Goal: Use online tool/utility: Utilize a website feature to perform a specific function

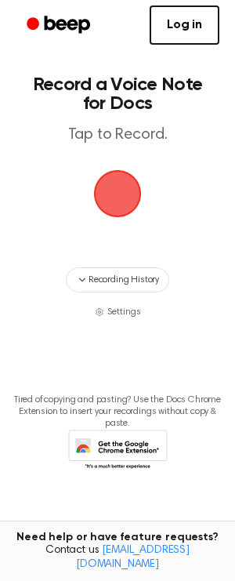
click at [97, 187] on span "button" at bounding box center [118, 194] width 48 height 48
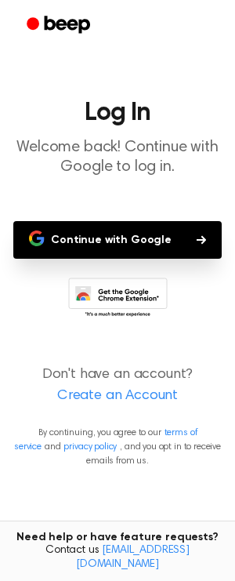
click at [92, 241] on button "Continue with Google" at bounding box center [117, 240] width 209 height 38
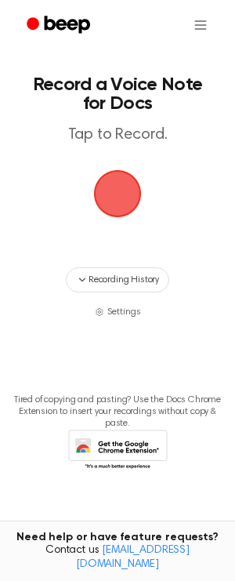
click at [127, 188] on span "button" at bounding box center [118, 194] width 44 height 44
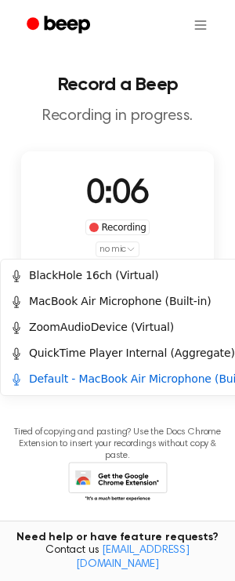
click at [118, 249] on html "Record a Beep Recording in progress. 0:06 Recording no mic Delete Save Tired of…" at bounding box center [117, 299] width 235 height 599
click at [118, 249] on html "Record a Beep Recording in progress. 0:08 Recording no mic Delete Save Tired of…" at bounding box center [117, 299] width 235 height 599
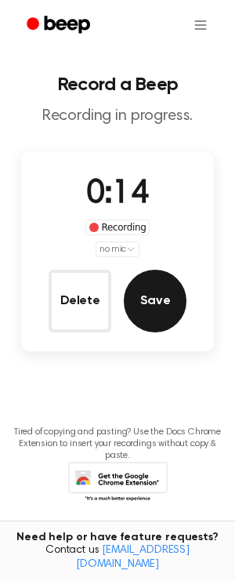
click at [140, 290] on button "Save" at bounding box center [155, 301] width 63 height 63
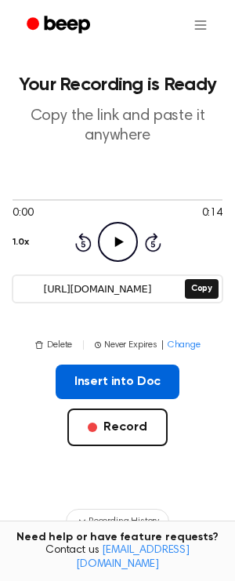
click at [97, 385] on button "Insert into Doc" at bounding box center [118, 382] width 125 height 34
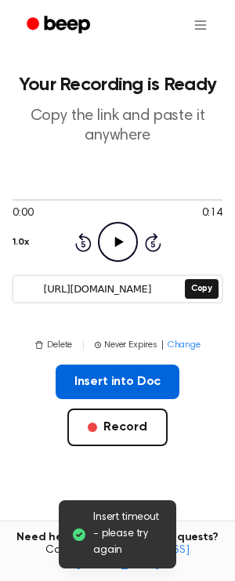
click at [136, 372] on button "Insert into Doc" at bounding box center [118, 382] width 125 height 34
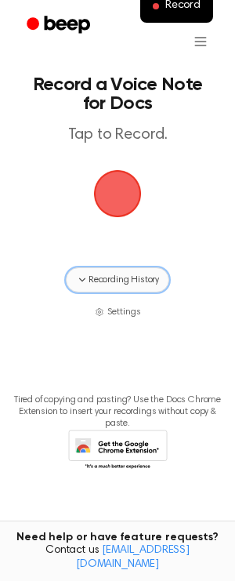
click at [155, 279] on span "Recording History" at bounding box center [124, 280] width 71 height 14
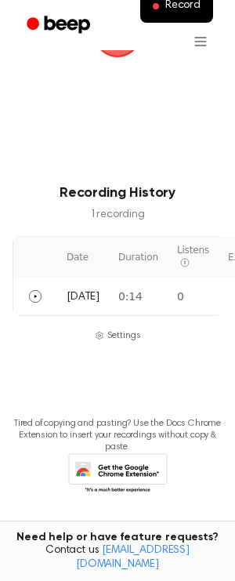
scroll to position [169, 0]
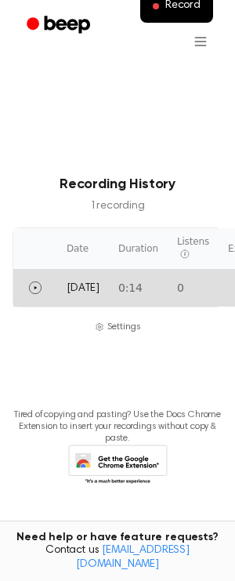
click at [141, 277] on td "0:14" at bounding box center [138, 288] width 59 height 38
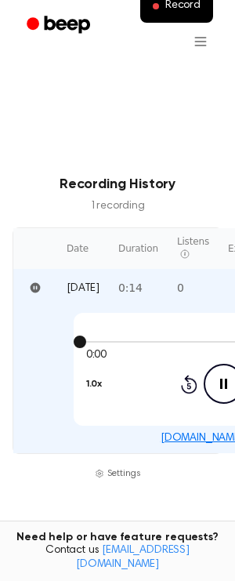
scroll to position [174, 0]
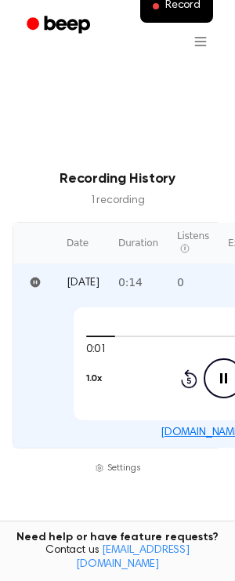
click at [210, 381] on icon "Pause Audio" at bounding box center [224, 378] width 40 height 40
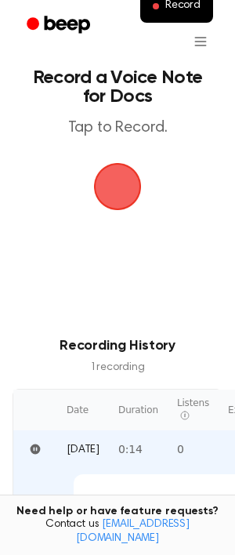
scroll to position [0, 0]
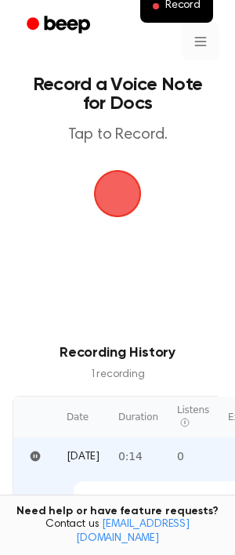
click at [196, 56] on html "Record Record a Voice Note for Docs Tap to Record. Recording History 1 recordin…" at bounding box center [117, 448] width 235 height 897
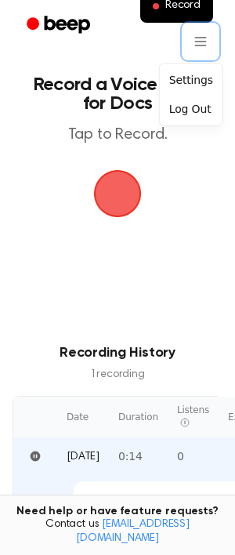
click at [205, 48] on html "Record Record a Voice Note for Docs Tap to Record. Recording History 1 recordin…" at bounding box center [117, 448] width 235 height 897
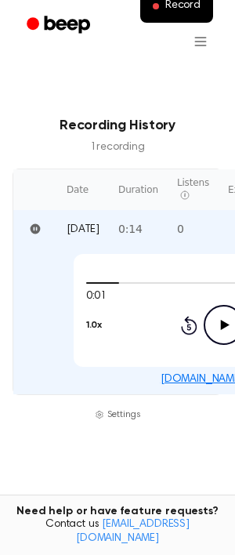
click at [138, 233] on td "0:14" at bounding box center [138, 229] width 59 height 38
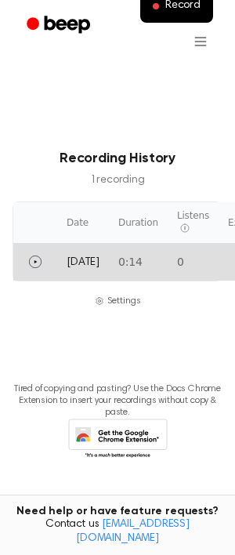
click at [140, 262] on td "0:14" at bounding box center [138, 262] width 59 height 38
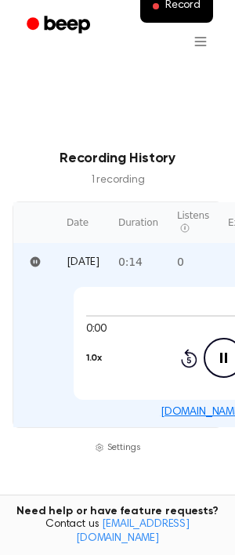
scroll to position [227, 0]
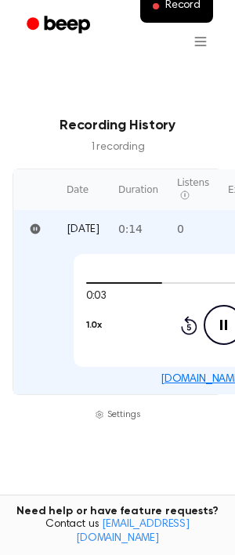
click at [212, 339] on icon "Pause Audio" at bounding box center [224, 325] width 40 height 40
click at [191, 375] on link "[DOMAIN_NAME]/XfCXqIp" at bounding box center [224, 379] width 127 height 11
click at [201, 47] on html "Record Record a Voice Note for Docs Tap to Record. Recording History 1 recordin…" at bounding box center [117, 221] width 235 height 897
click at [155, 208] on th "Duration" at bounding box center [138, 189] width 59 height 41
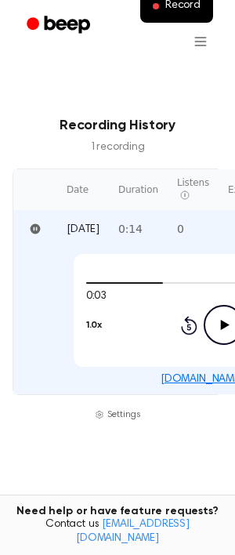
click at [156, 222] on td "0:14" at bounding box center [138, 229] width 59 height 38
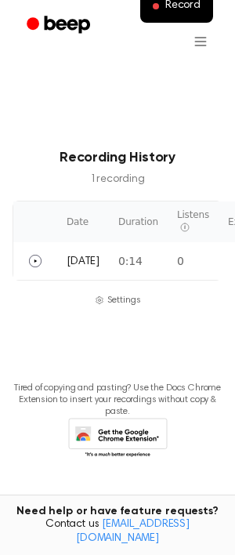
scroll to position [194, 0]
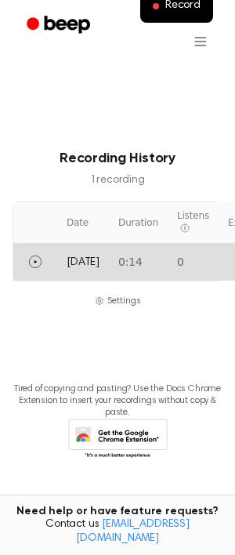
click at [151, 266] on td "0:14" at bounding box center [138, 262] width 59 height 38
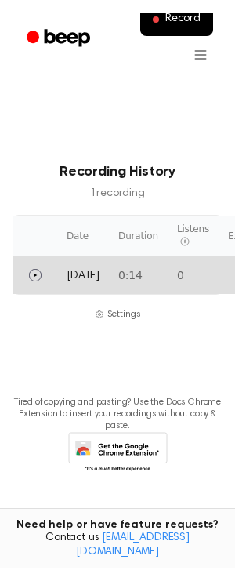
scroll to position [227, 0]
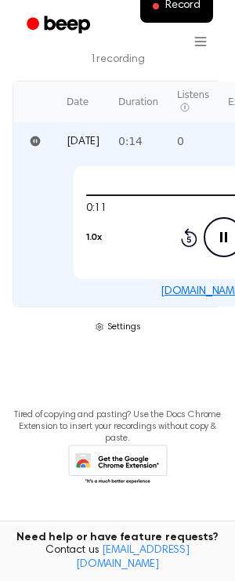
click at [125, 323] on span "Settings" at bounding box center [124, 327] width 34 height 14
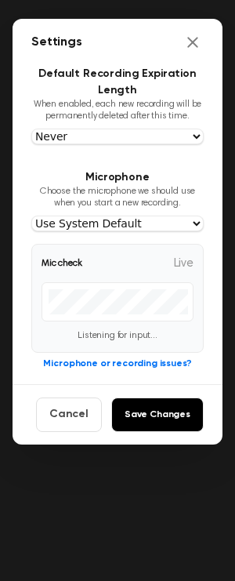
scroll to position [169, 0]
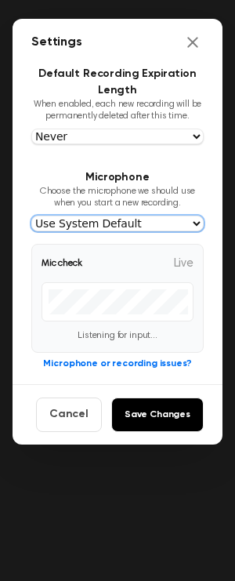
click at [166, 221] on select "Use System Default BlackHole 16ch (Virtual) MacBook Air Microphone (Built-in) Z…" at bounding box center [117, 224] width 172 height 16
select select "1e32114f890ecb65120688fbf26ba2a96cf249ac4da42c643a91fa0eefa38f5e"
click at [31, 216] on select "Use System Default BlackHole 16ch (Virtual) MacBook Air Microphone (Built-in) Z…" at bounding box center [117, 224] width 172 height 16
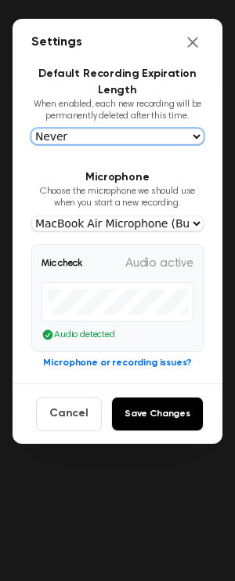
click at [172, 139] on select "Never In 1 Day In 1 Week In 1 Month In 1 Year" at bounding box center [117, 137] width 172 height 16
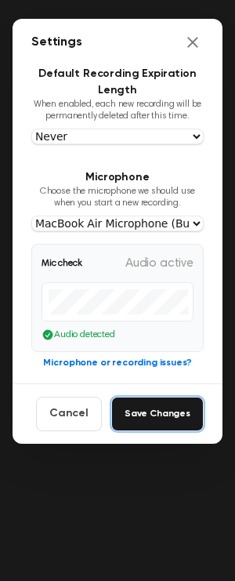
click at [151, 397] on button "Save Changes" at bounding box center [157, 414] width 93 height 34
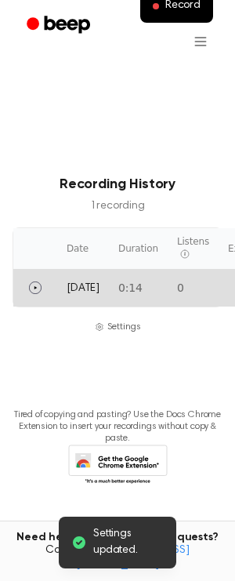
click at [188, 289] on td "0" at bounding box center [193, 288] width 51 height 38
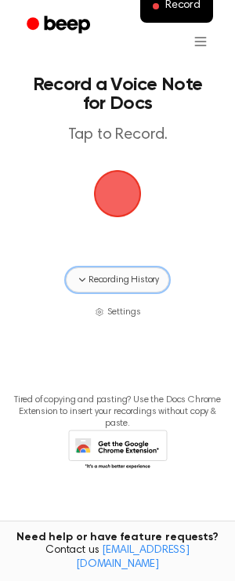
click at [136, 283] on span "Recording History" at bounding box center [124, 280] width 71 height 14
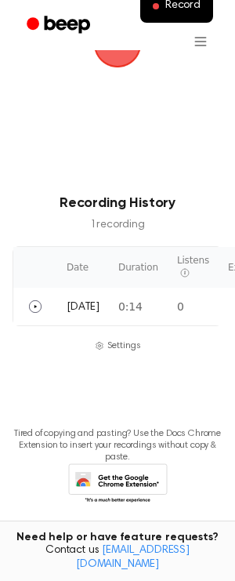
scroll to position [169, 0]
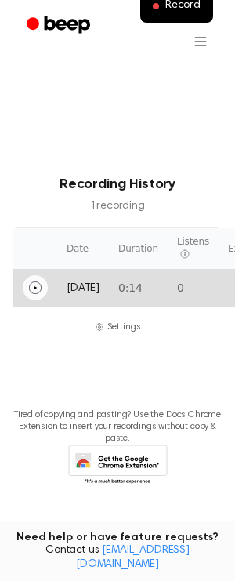
click at [44, 281] on button "Play" at bounding box center [35, 287] width 25 height 25
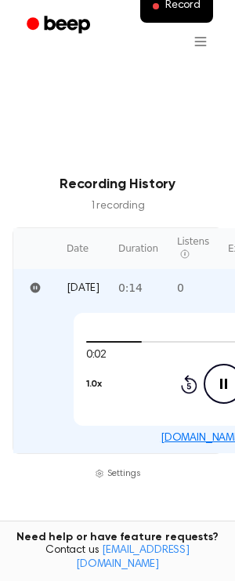
click at [131, 308] on td "0:02 0:14 1.0x Rewind 5 seconds Pause Audio Skip 5 seconds [DOMAIN_NAME]/XfCXqIp" at bounding box center [223, 380] width 421 height 147
click at [131, 308] on td "0:03 0:14 1.0x Rewind 5 seconds Pause Audio Skip 5 seconds [DOMAIN_NAME]/XfCXqIp" at bounding box center [223, 380] width 421 height 147
click at [207, 38] on html "Record Record a Voice Note for Docs Tap to Record. Recording History 1 recordin…" at bounding box center [117, 279] width 235 height 897
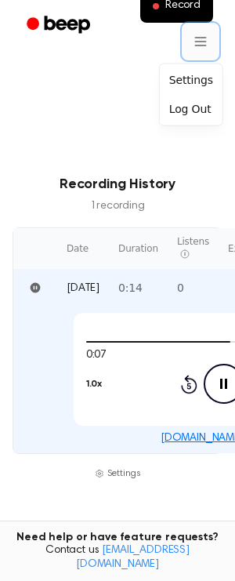
click at [204, 46] on html "Record Record a Voice Note for Docs Tap to Record. Recording History 1 recordin…" at bounding box center [117, 279] width 235 height 897
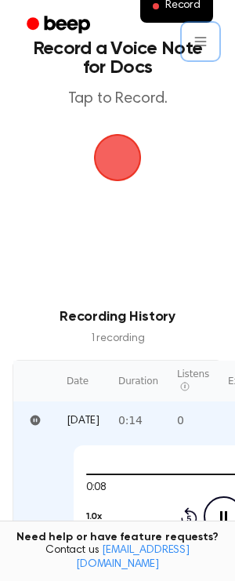
scroll to position [0, 0]
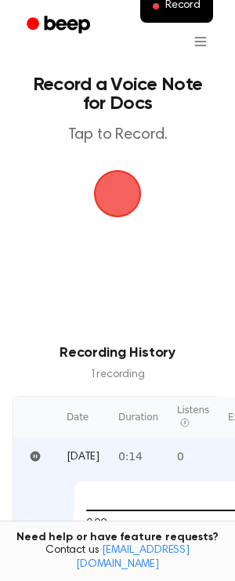
click at [114, 191] on span "button" at bounding box center [118, 194] width 44 height 44
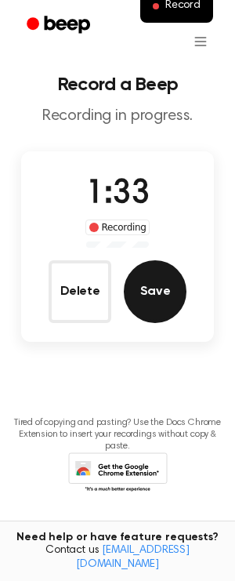
click at [141, 286] on button "Save" at bounding box center [155, 291] width 63 height 63
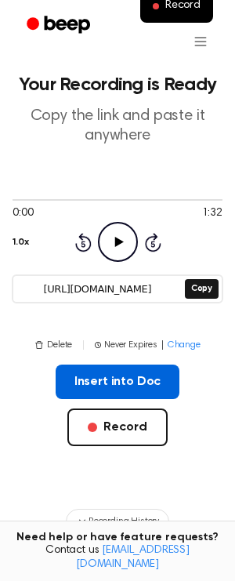
click at [144, 381] on button "Insert into Doc" at bounding box center [118, 382] width 125 height 34
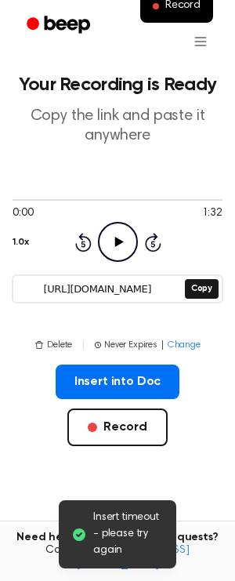
click at [78, 530] on icon at bounding box center [79, 534] width 13 height 13
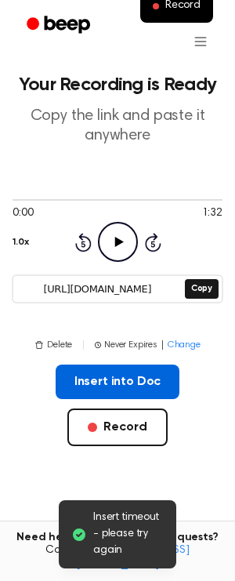
click at [129, 387] on button "Insert into Doc" at bounding box center [118, 382] width 125 height 34
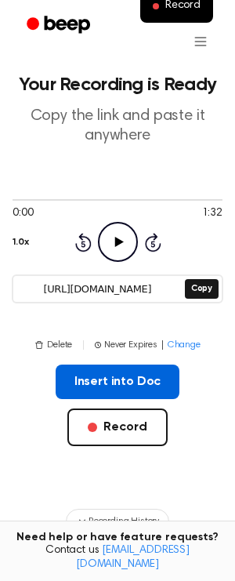
click at [115, 376] on button "Insert into Doc" at bounding box center [118, 382] width 125 height 34
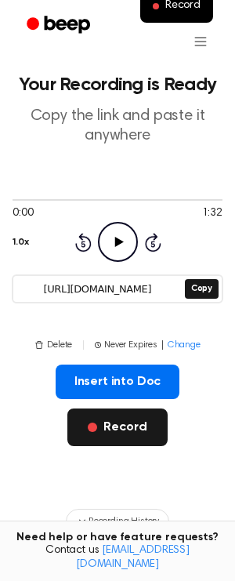
click at [136, 435] on button "Record" at bounding box center [117, 427] width 100 height 38
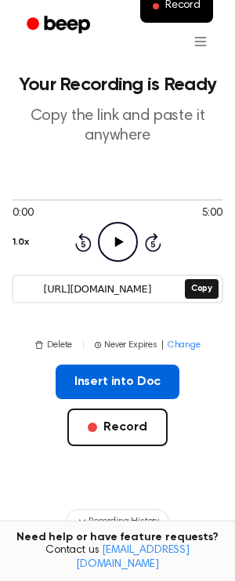
click at [162, 375] on button "Insert into Doc" at bounding box center [118, 382] width 125 height 34
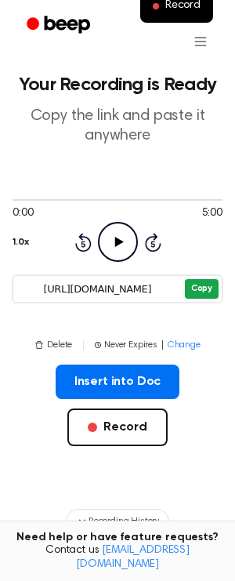
click at [194, 282] on button "Copy" at bounding box center [202, 289] width 34 height 20
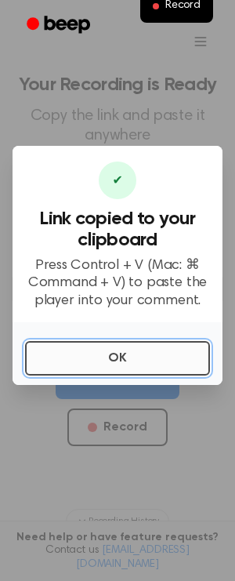
click at [123, 360] on button "OK" at bounding box center [117, 358] width 185 height 34
